Goal: Task Accomplishment & Management: Use online tool/utility

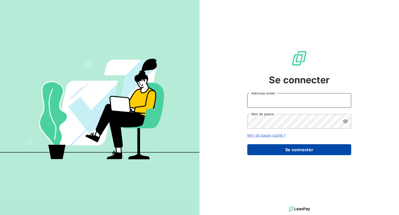
type input "[EMAIL_ADDRESS][DOMAIN_NAME]"
click at [296, 152] on button "Se connecter" at bounding box center [299, 149] width 104 height 11
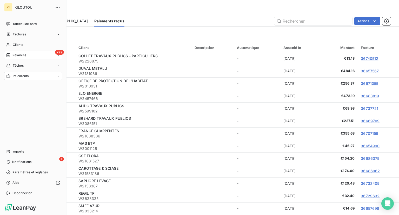
click at [18, 52] on div "+99 Relances" at bounding box center [33, 55] width 58 height 8
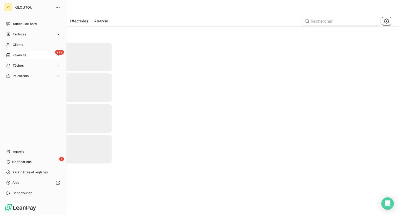
click at [19, 55] on span "Relances" at bounding box center [19, 55] width 14 height 5
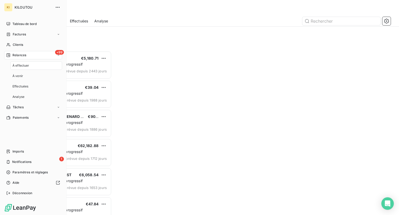
scroll to position [159, 83]
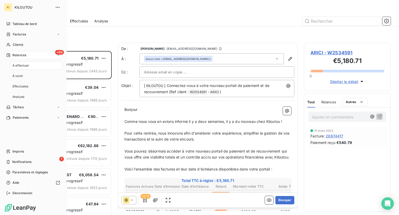
click at [24, 66] on span "À effectuer" at bounding box center [20, 65] width 17 height 5
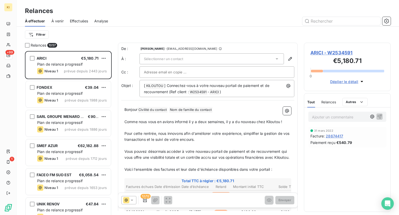
click at [179, 57] on span "Sélectionner un contact" at bounding box center [163, 59] width 39 height 4
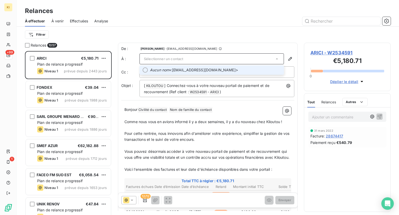
click at [179, 57] on span "Sélectionner un contact" at bounding box center [163, 59] width 39 height 4
click at [206, 58] on div "Sélectionner un contact" at bounding box center [211, 58] width 144 height 11
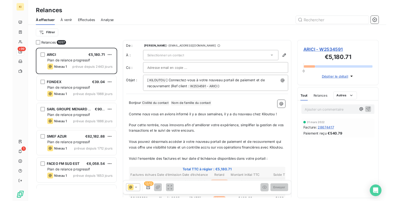
scroll to position [146, 83]
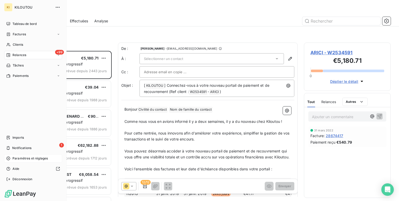
click at [18, 158] on span "Paramètres et réglages" at bounding box center [29, 158] width 35 height 5
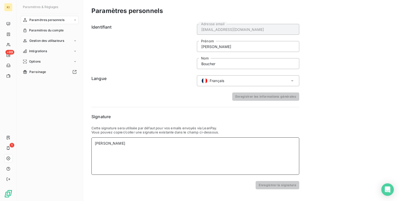
click at [133, 146] on div "[PERSON_NAME]" at bounding box center [195, 143] width 201 height 5
drag, startPoint x: 133, startPoint y: 142, endPoint x: 0, endPoint y: 117, distance: 135.3
click at [0, 117] on div "KI +99 1 Paramètres & Réglages Paramètres personnels Paramètres du compte Gesti…" at bounding box center [199, 100] width 399 height 201
paste div
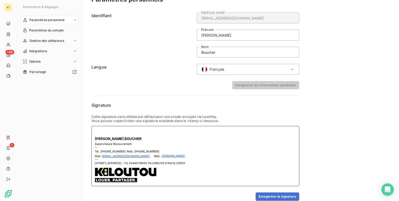
scroll to position [16, 0]
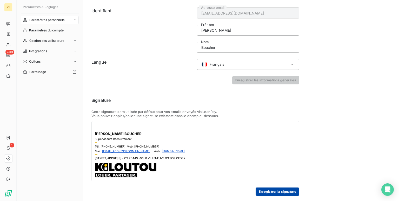
click at [283, 191] on button "Enregistrer la signature" at bounding box center [278, 192] width 44 height 8
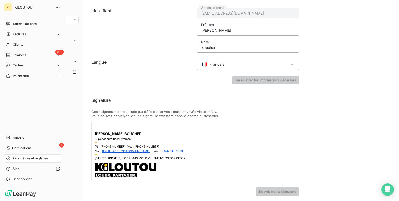
drag, startPoint x: 12, startPoint y: 53, endPoint x: 57, endPoint y: 60, distance: 46.0
click at [12, 53] on div "Relances" at bounding box center [16, 55] width 20 height 5
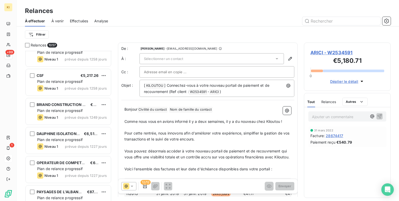
scroll to position [390, 0]
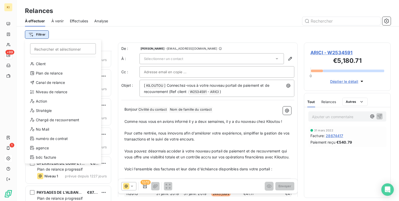
click at [41, 30] on html "KI +99 1 Relances À effectuer À venir Effectuées Analyse Filtrer Rechercher et …" at bounding box center [199, 100] width 399 height 201
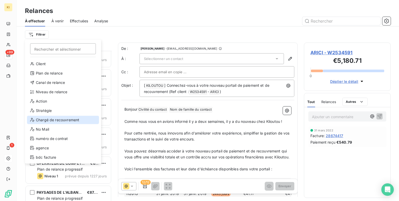
click at [55, 121] on div "Chargé de recouvrement" at bounding box center [63, 120] width 72 height 8
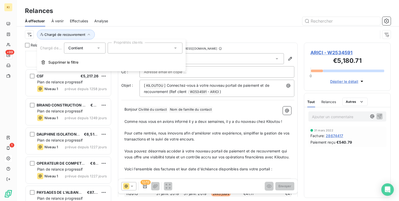
click at [151, 49] on div at bounding box center [145, 48] width 75 height 11
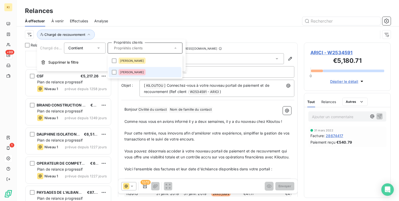
drag, startPoint x: 134, startPoint y: 74, endPoint x: 199, endPoint y: 97, distance: 69.4
click at [134, 74] on div "[PERSON_NAME]" at bounding box center [131, 72] width 27 height 6
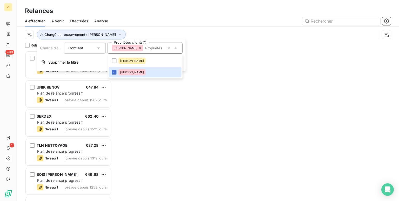
scroll to position [146, 83]
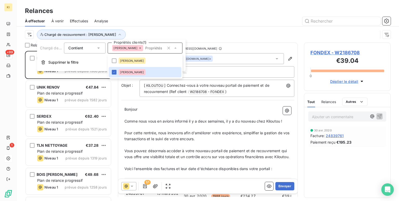
click at [221, 30] on div "Chargé de recouvrement : [PERSON_NAME]" at bounding box center [201, 35] width 353 height 10
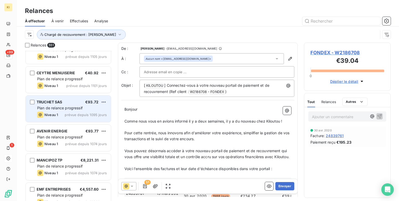
scroll to position [442, 0]
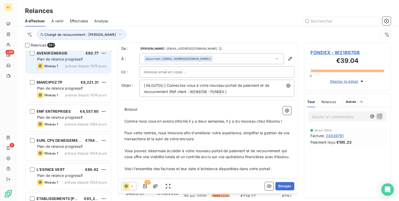
click at [61, 61] on span "Plan de relance progressif" at bounding box center [59, 59] width 45 height 4
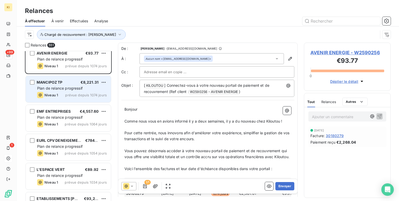
drag, startPoint x: 62, startPoint y: 88, endPoint x: 101, endPoint y: 138, distance: 64.2
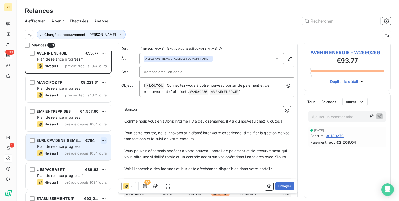
click at [62, 88] on span "Plan de relance progressif" at bounding box center [59, 88] width 45 height 4
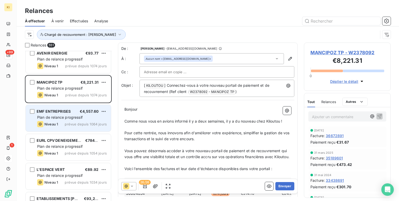
click at [70, 121] on div "Niveau 1 prévue depuis 1064 jours" at bounding box center [72, 124] width 70 height 6
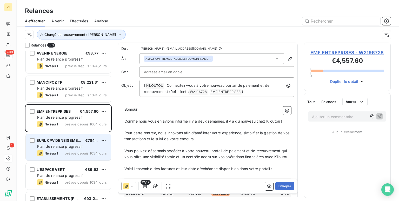
click at [62, 150] on div "Niveau 1 prévue depuis 1054 jours" at bounding box center [72, 153] width 70 height 6
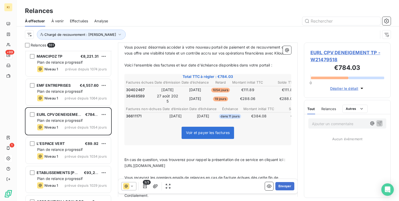
scroll to position [78, 0]
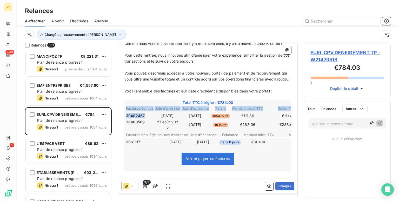
drag, startPoint x: 147, startPoint y: 120, endPoint x: 125, endPoint y: 118, distance: 22.4
click at [125, 118] on table "Factures échues Date d’émission Date d’échéance Retard Montant initial TTC Sold…" at bounding box center [210, 117] width 170 height 25
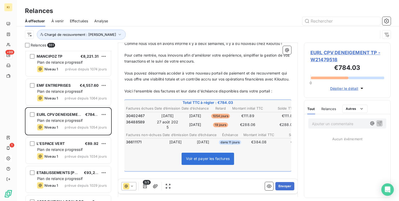
click at [149, 119] on td "30402467" at bounding box center [140, 116] width 28 height 6
drag, startPoint x: 126, startPoint y: 120, endPoint x: 145, endPoint y: 120, distance: 19.0
click at [145, 119] on td "30402467" at bounding box center [140, 116] width 28 height 6
drag, startPoint x: 133, startPoint y: 121, endPoint x: 151, endPoint y: 118, distance: 17.9
click at [151, 118] on td "30402467" at bounding box center [140, 116] width 28 height 6
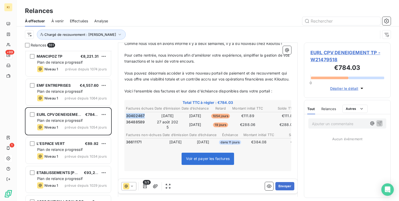
drag, startPoint x: 148, startPoint y: 118, endPoint x: 126, endPoint y: 121, distance: 22.2
click at [126, 119] on td "30402467" at bounding box center [140, 116] width 28 height 6
drag, startPoint x: 149, startPoint y: 122, endPoint x: 132, endPoint y: 122, distance: 16.6
click at [148, 119] on td "30402467" at bounding box center [140, 116] width 28 height 6
drag, startPoint x: 127, startPoint y: 121, endPoint x: 143, endPoint y: 119, distance: 16.7
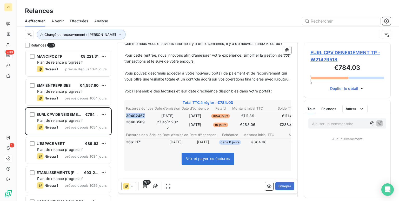
click at [143, 118] on span "30402467" at bounding box center [135, 115] width 19 height 5
click at [267, 186] on icon "button" at bounding box center [269, 186] width 5 height 3
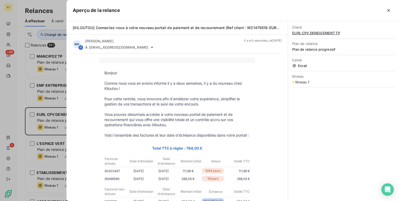
drag, startPoint x: 104, startPoint y: 175, endPoint x: 118, endPoint y: 175, distance: 13.8
click at [118, 174] on p "30402467" at bounding box center [115, 170] width 22 height 5
click at [104, 174] on p "30402467" at bounding box center [115, 170] width 22 height 5
drag, startPoint x: 102, startPoint y: 175, endPoint x: 113, endPoint y: 176, distance: 10.7
click at [113, 174] on p "30402467" at bounding box center [115, 170] width 22 height 5
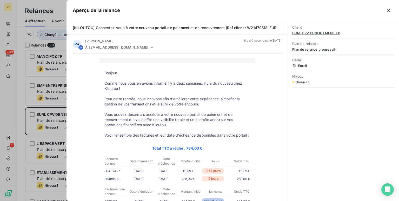
copy p "30402467"
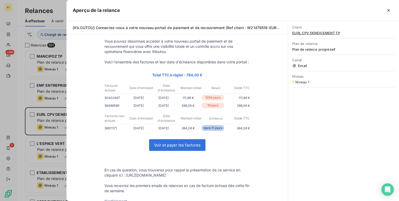
scroll to position [0, 0]
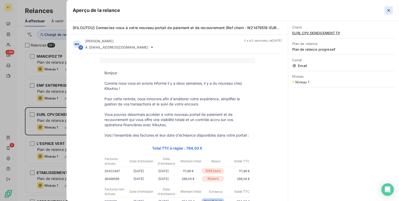
click at [387, 9] on icon "button" at bounding box center [388, 10] width 5 height 5
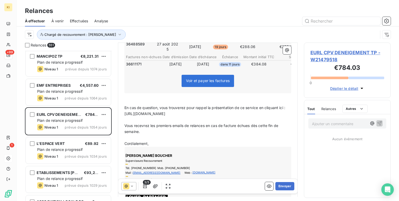
scroll to position [182, 0]
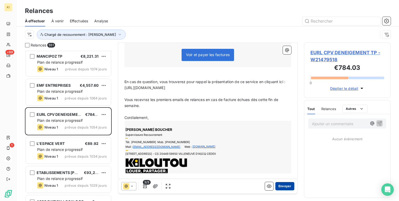
click at [277, 184] on button "Envoyer" at bounding box center [284, 186] width 19 height 8
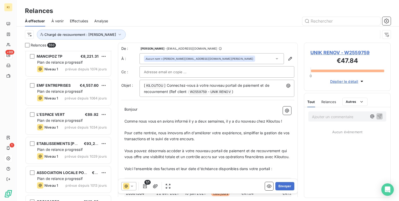
click at [167, 70] on input "text" at bounding box center [172, 72] width 56 height 8
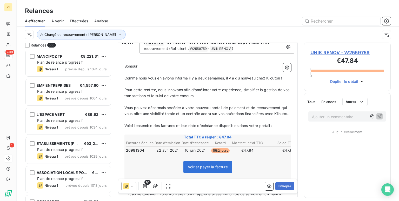
scroll to position [52, 0]
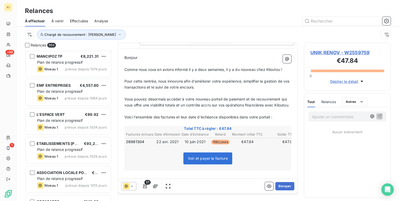
drag, startPoint x: 81, startPoint y: 21, endPoint x: 84, endPoint y: 21, distance: 3.4
click at [81, 21] on span "Effectuées" at bounding box center [79, 20] width 18 height 5
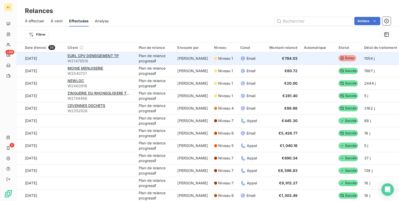
click at [248, 58] on span "Email" at bounding box center [251, 58] width 9 height 5
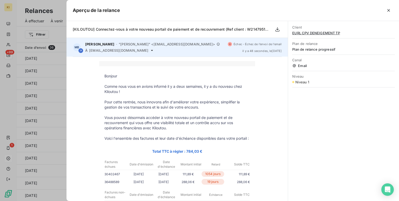
click at [151, 50] on icon at bounding box center [152, 50] width 2 height 1
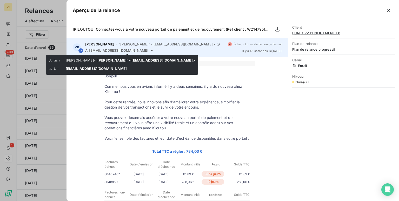
click at [150, 49] on icon at bounding box center [152, 50] width 4 height 4
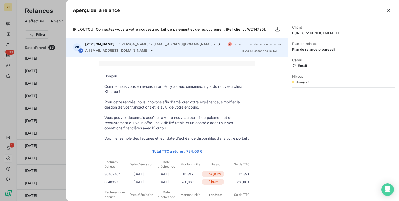
click at [151, 50] on icon at bounding box center [152, 50] width 2 height 1
click at [150, 51] on icon at bounding box center [152, 50] width 4 height 4
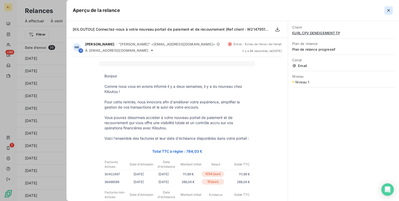
click at [387, 10] on icon "button" at bounding box center [388, 10] width 5 height 5
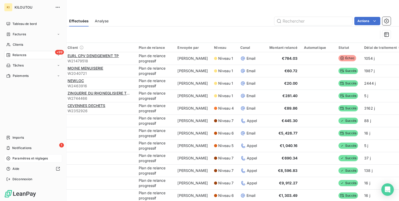
click at [27, 55] on div "+99 Relances" at bounding box center [33, 55] width 58 height 8
click at [15, 54] on span "Relances" at bounding box center [19, 55] width 14 height 5
click at [19, 63] on span "À effectuer" at bounding box center [20, 65] width 17 height 5
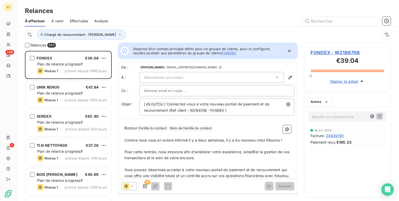
scroll to position [146, 83]
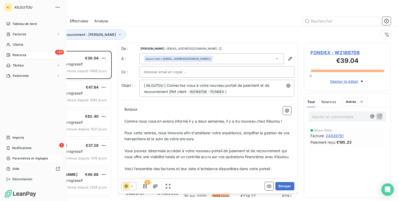
click at [23, 54] on span "Relances" at bounding box center [19, 55] width 14 height 5
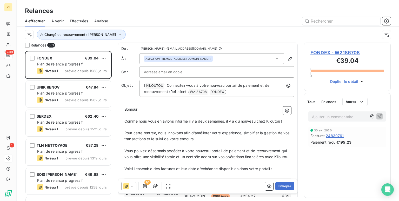
click at [74, 22] on span "Effectuées" at bounding box center [79, 20] width 18 height 5
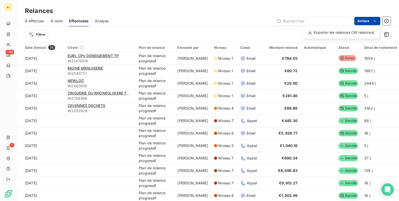
click at [368, 20] on html "KI +99 1 Relances À effectuer À venir Effectuées Analyse Actions Exporter les r…" at bounding box center [199, 100] width 399 height 201
click at [8, 55] on html "KI +99 1 Relances À effectuer À venir Effectuées Analyse Actions Exporter les r…" at bounding box center [199, 100] width 399 height 201
click at [36, 19] on span "À effectuer" at bounding box center [34, 20] width 19 height 5
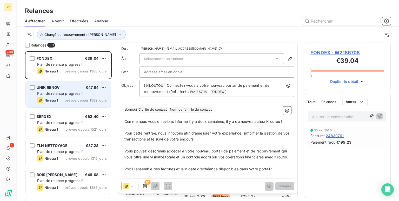
click at [70, 86] on div "UNIK RENOV €47.84" at bounding box center [72, 87] width 70 height 5
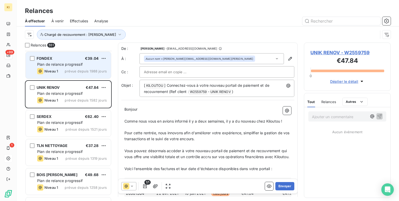
click at [70, 66] on span "Plan de relance progressif" at bounding box center [59, 64] width 45 height 4
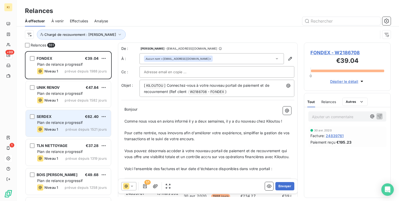
click at [72, 117] on div "SERDEX €62.40" at bounding box center [72, 116] width 70 height 5
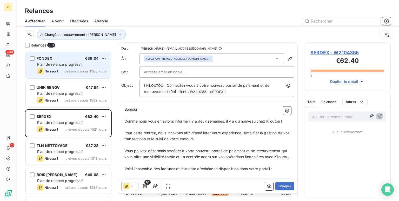
click at [64, 63] on span "Plan de relance progressif" at bounding box center [59, 64] width 45 height 4
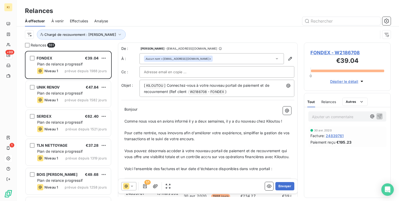
click at [78, 23] on span "Effectuées" at bounding box center [79, 20] width 18 height 5
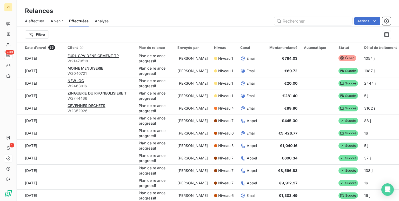
click at [103, 21] on span "Analyse" at bounding box center [102, 20] width 14 height 5
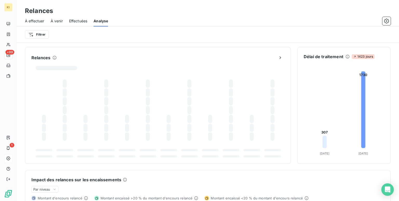
click at [37, 20] on span "À effectuer" at bounding box center [34, 20] width 19 height 5
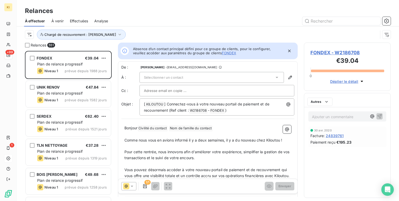
scroll to position [146, 83]
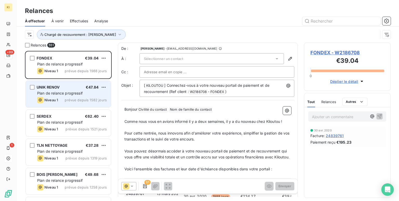
click at [64, 92] on span "Plan de relance progressif" at bounding box center [59, 93] width 45 height 4
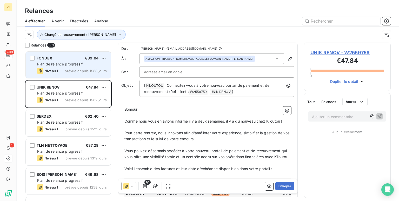
click at [78, 73] on div "Niveau 1 prévue depuis 1988 jours" at bounding box center [72, 71] width 70 height 6
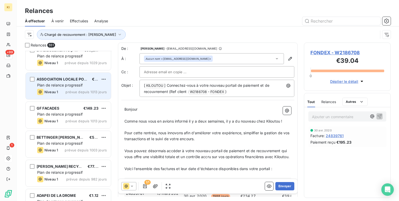
scroll to position [597, 0]
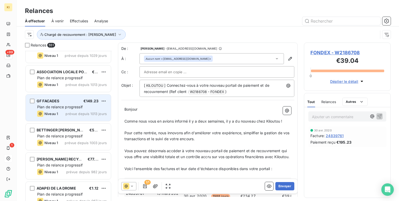
click at [97, 116] on div "Niveau 1 prévue depuis 1013 jours" at bounding box center [72, 114] width 70 height 6
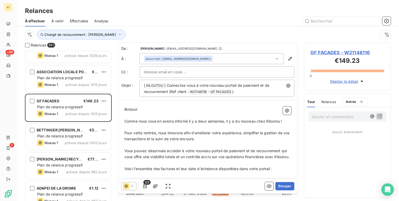
click at [174, 72] on input "text" at bounding box center [172, 72] width 56 height 8
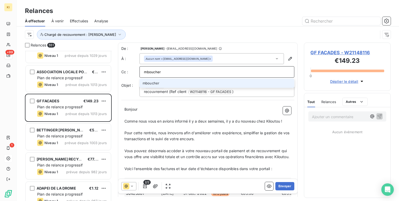
type input "[EMAIL_ADDRESS][DOMAIN_NAME]"
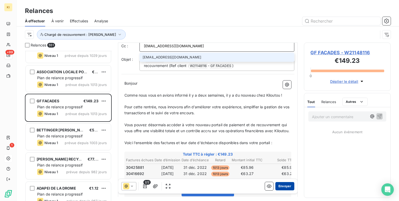
scroll to position [26, 0]
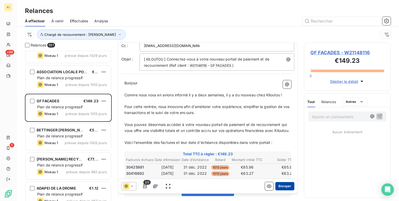
click at [285, 184] on button "Envoyer" at bounding box center [284, 186] width 19 height 8
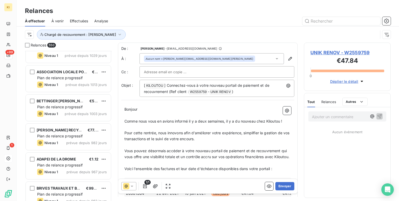
click at [81, 20] on span "Effectuées" at bounding box center [79, 20] width 18 height 5
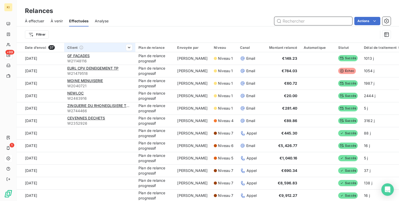
drag, startPoint x: 37, startPoint y: 21, endPoint x: 108, endPoint y: 50, distance: 76.4
click at [37, 21] on span "À effectuer" at bounding box center [34, 20] width 19 height 5
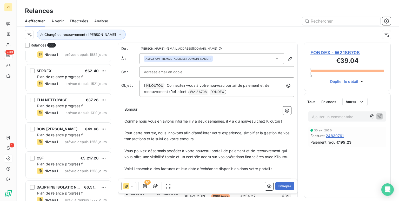
scroll to position [52, 0]
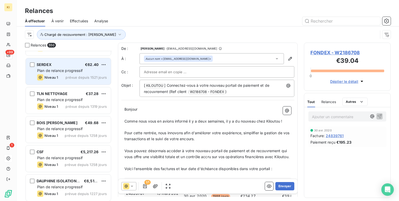
drag, startPoint x: 52, startPoint y: 70, endPoint x: 57, endPoint y: 70, distance: 5.5
click at [52, 70] on span "Plan de relance progressif" at bounding box center [59, 70] width 45 height 4
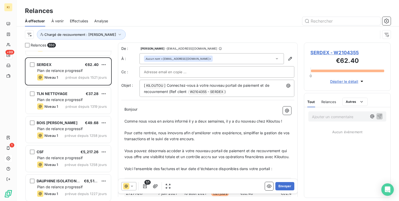
click at [150, 71] on input "text" at bounding box center [172, 72] width 56 height 8
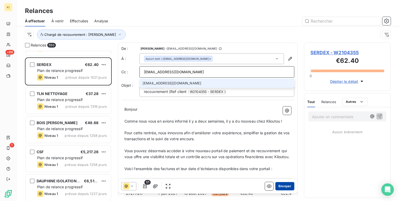
type input "[EMAIL_ADDRESS][DOMAIN_NAME]"
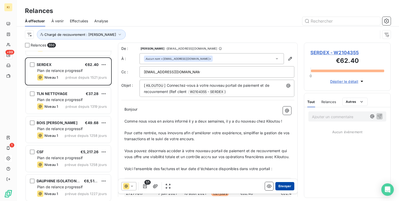
click at [286, 185] on button "Envoyer" at bounding box center [284, 186] width 19 height 8
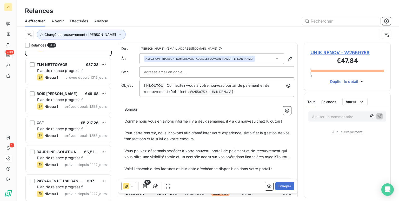
click at [79, 21] on span "Effectuées" at bounding box center [79, 20] width 18 height 5
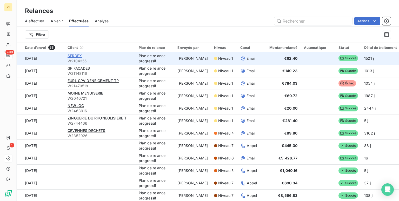
click at [75, 57] on span "SERDEX" at bounding box center [75, 56] width 14 height 4
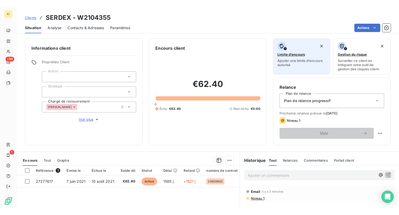
scroll to position [73, 0]
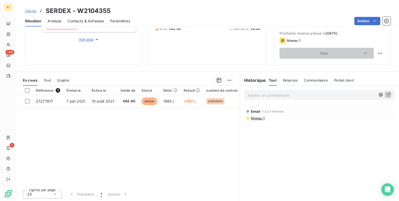
click at [256, 80] on h6 "Historique" at bounding box center [253, 80] width 26 height 6
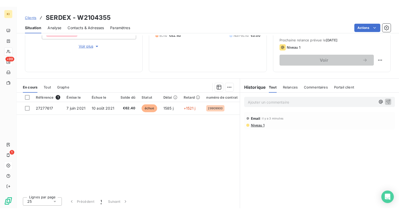
scroll to position [59, 0]
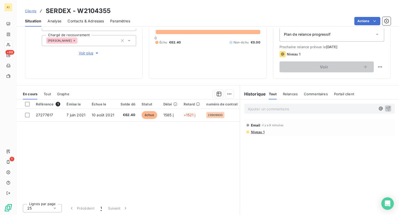
click at [256, 93] on h6 "Historique" at bounding box center [253, 94] width 26 height 6
click at [255, 131] on span "Niveau 1" at bounding box center [257, 132] width 14 height 4
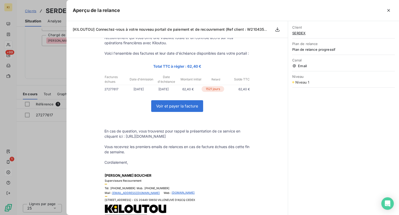
scroll to position [104, 0]
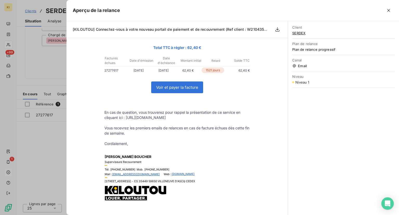
click at [194, 92] on link "Voir et payer la facture" at bounding box center [176, 87] width 51 height 11
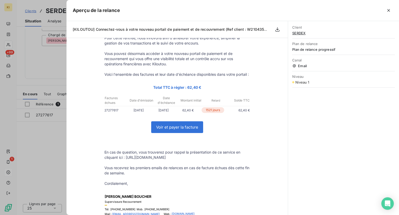
scroll to position [0, 0]
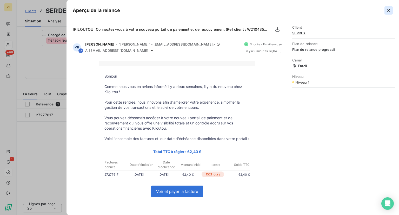
click at [391, 11] on icon "button" at bounding box center [388, 10] width 5 height 5
